Goal: Information Seeking & Learning: Find specific fact

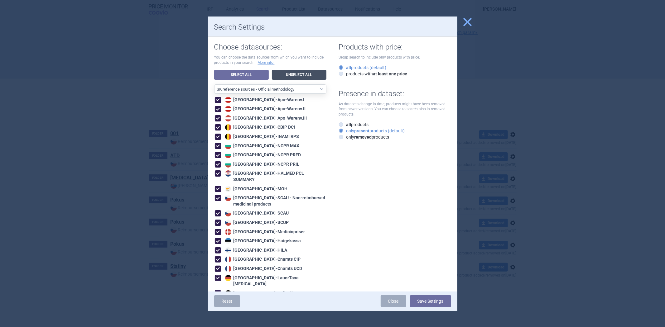
click at [309, 70] on link "Unselect All" at bounding box center [299, 75] width 55 height 10
select select "ALL_DATA_SOURCES_ID"
checkbox input "false"
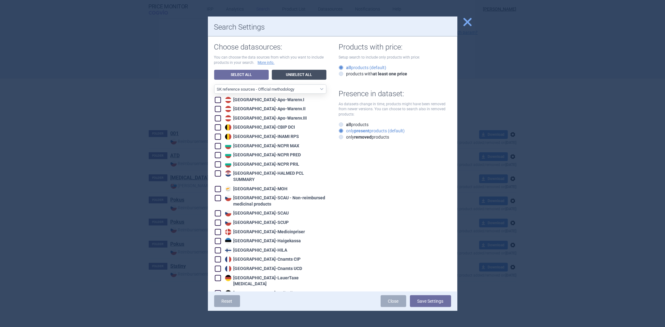
checkbox input "false"
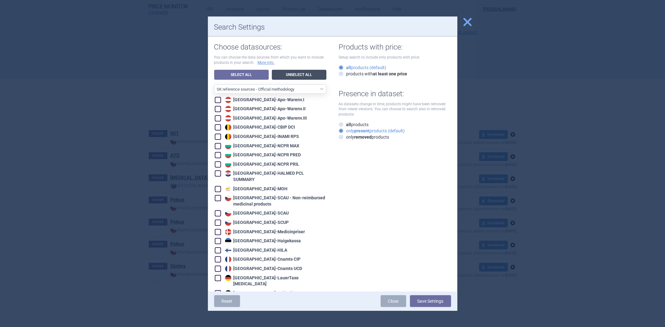
checkbox input "false"
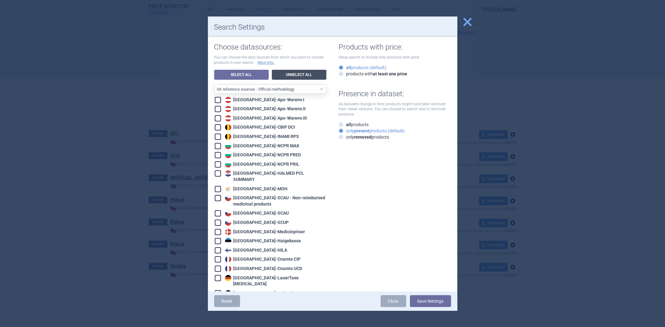
checkbox input "false"
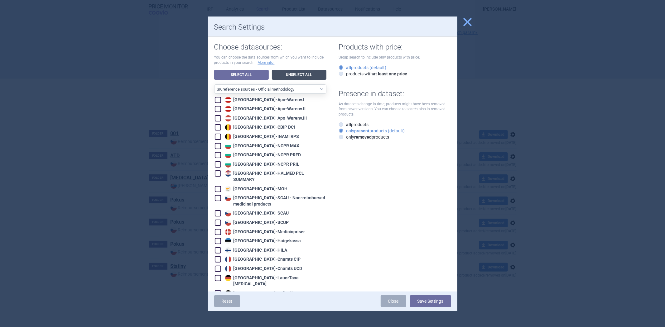
checkbox input "false"
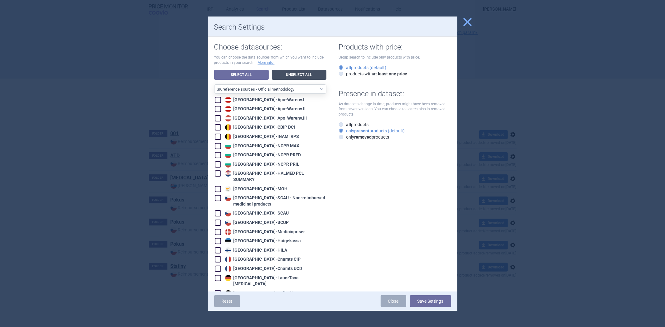
checkbox input "false"
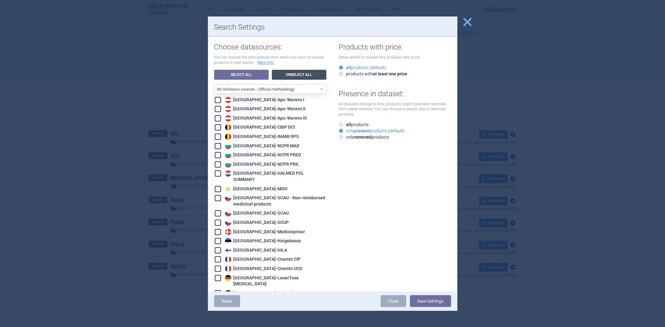
checkbox input "false"
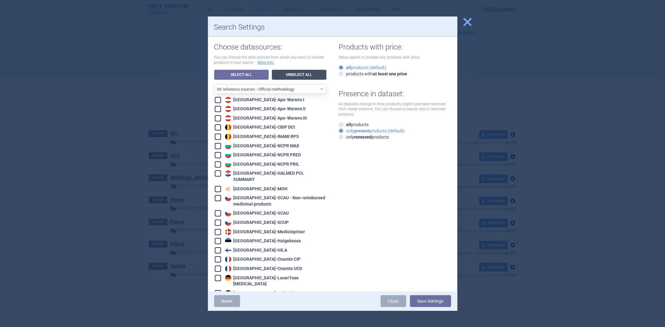
checkbox input "false"
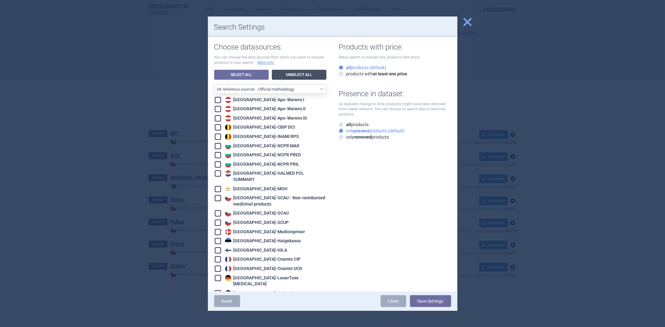
checkbox input "false"
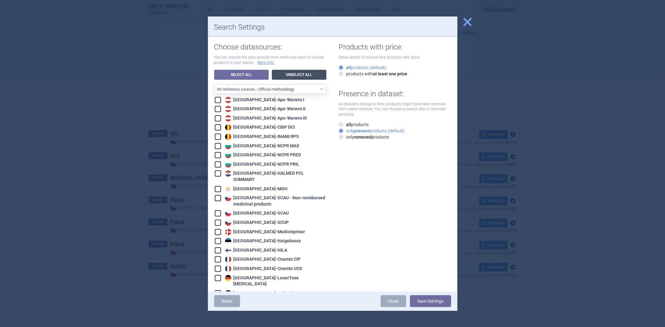
checkbox input "false"
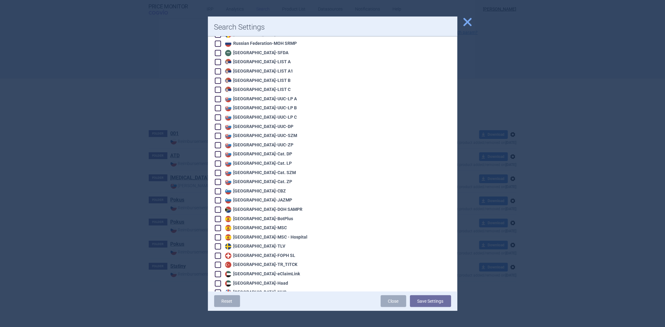
scroll to position [1302, 0]
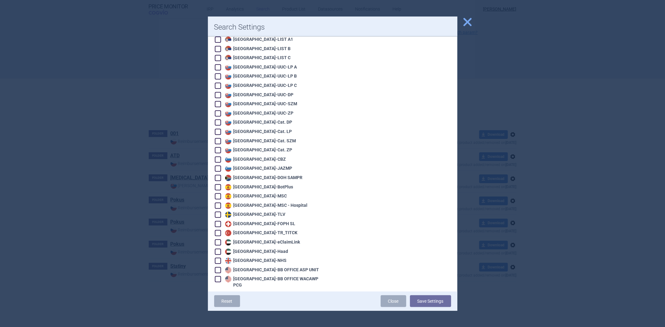
click at [278, 267] on div "United States - BB OFFICE ASP UNIT" at bounding box center [271, 270] width 96 height 6
checkbox input "true"
click at [418, 302] on button "Save Settings" at bounding box center [430, 301] width 41 height 12
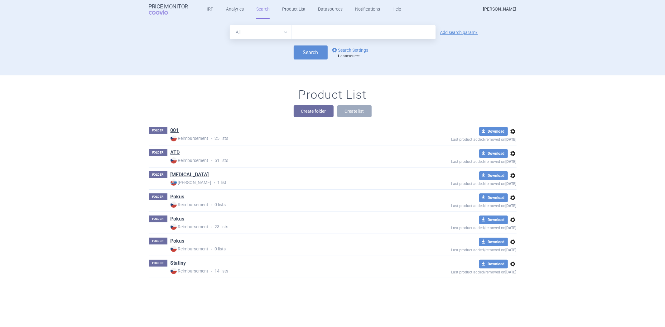
click at [316, 31] on input "text" at bounding box center [363, 32] width 144 height 14
type input "humira"
click at [320, 50] on button "Search" at bounding box center [311, 53] width 34 height 14
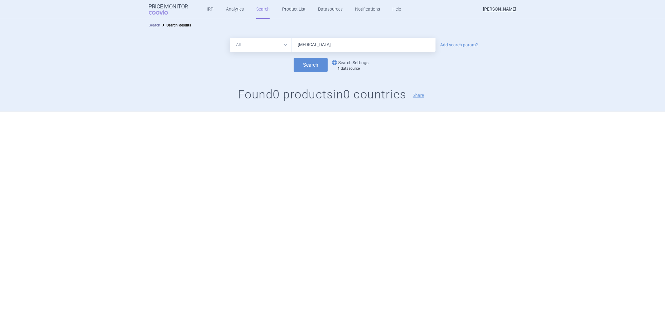
click at [342, 65] on link "options Search Settings" at bounding box center [350, 62] width 38 height 7
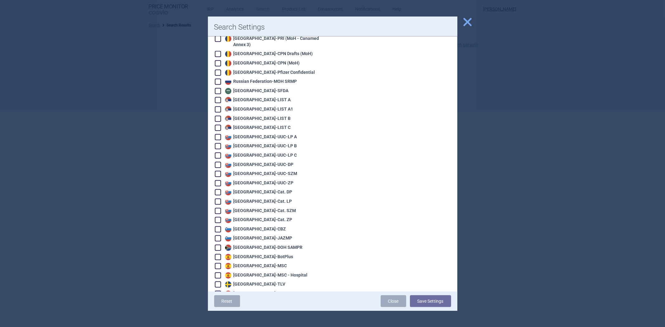
scroll to position [1302, 0]
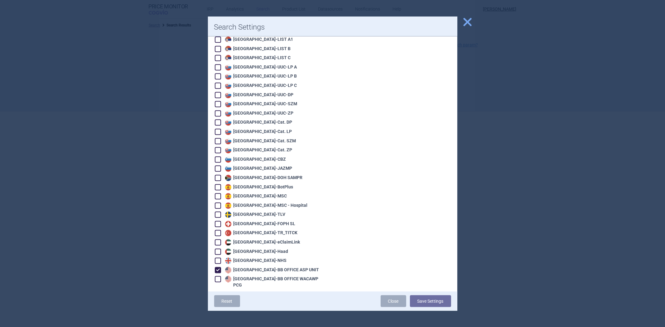
click at [252, 267] on div "United States - BB OFFICE ASP UNIT" at bounding box center [271, 270] width 96 height 6
checkbox input "false"
click at [268, 307] on div "United States - BB SELF WACAWP UNIT" at bounding box center [274, 310] width 102 height 6
checkbox input "true"
click at [267, 292] on div "United States - BB OFFICE WACAWP UNIT" at bounding box center [274, 298] width 103 height 12
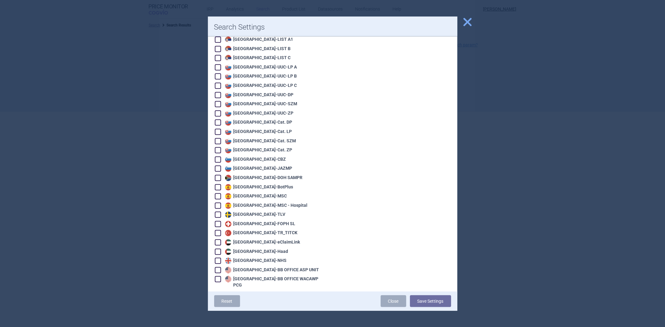
checkbox input "true"
click at [267, 276] on div "United States - BB OFFICE WACAWP PCG" at bounding box center [274, 282] width 103 height 12
checkbox input "true"
click at [268, 267] on div "United States - BB OFFICE ASP UNIT" at bounding box center [271, 270] width 96 height 6
checkbox input "true"
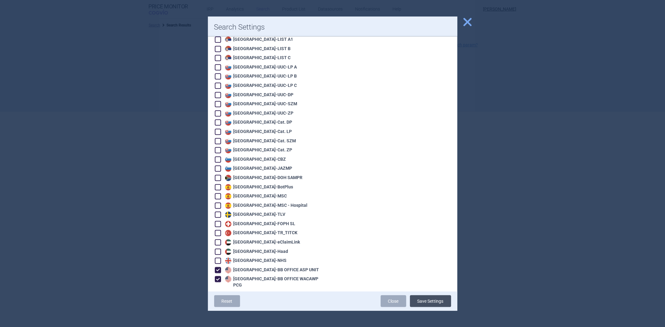
click at [428, 300] on button "Save Settings" at bounding box center [430, 301] width 41 height 12
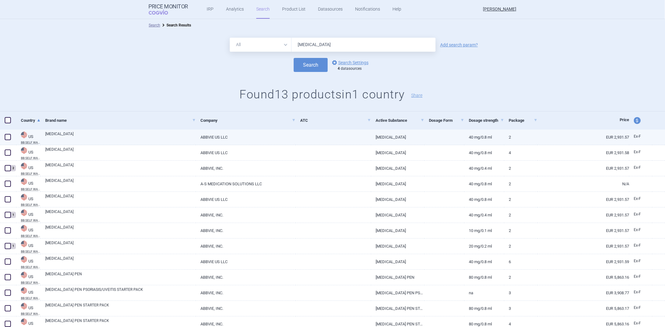
click at [309, 136] on link at bounding box center [332, 135] width 75 height 11
select select "EUR"
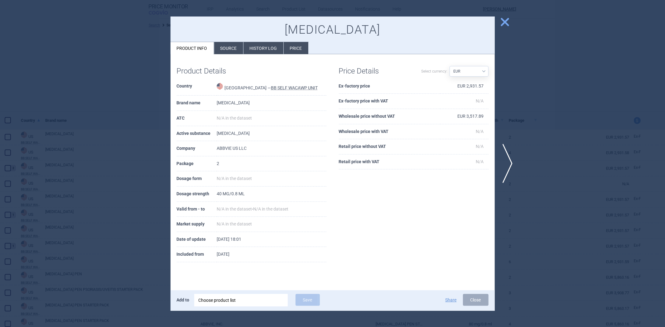
click at [231, 45] on li "Source" at bounding box center [228, 48] width 29 height 12
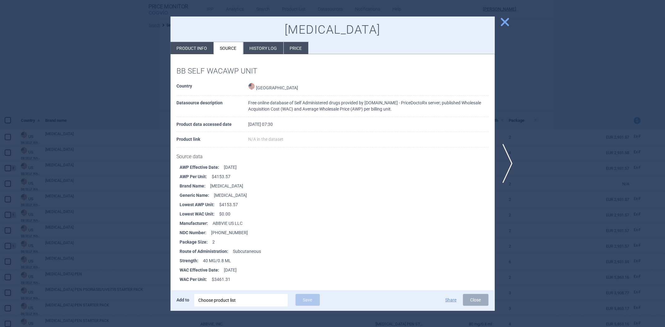
scroll to position [2, 0]
